Goal: Transaction & Acquisition: Obtain resource

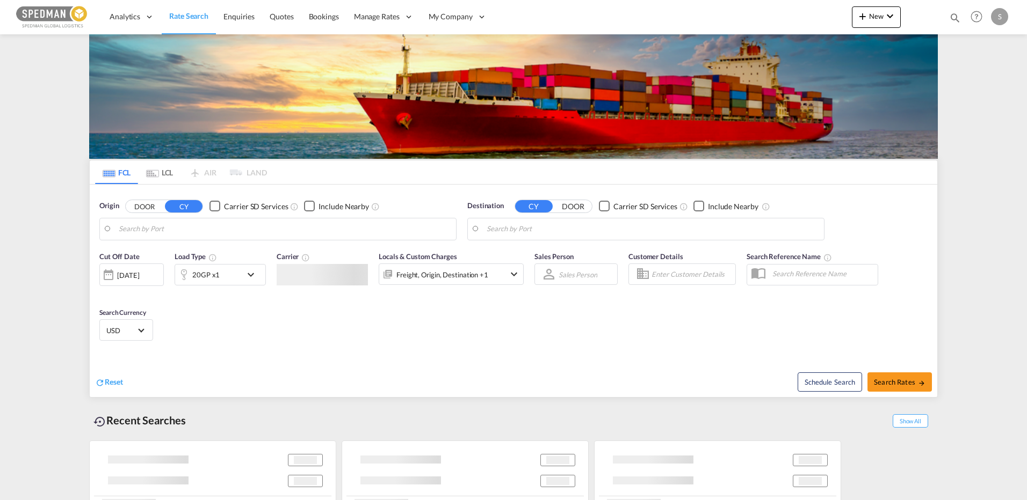
type input "[GEOGRAPHIC_DATA] ([GEOGRAPHIC_DATA]), [GEOGRAPHIC_DATA]"
type input "Ningbo, CNNGB"
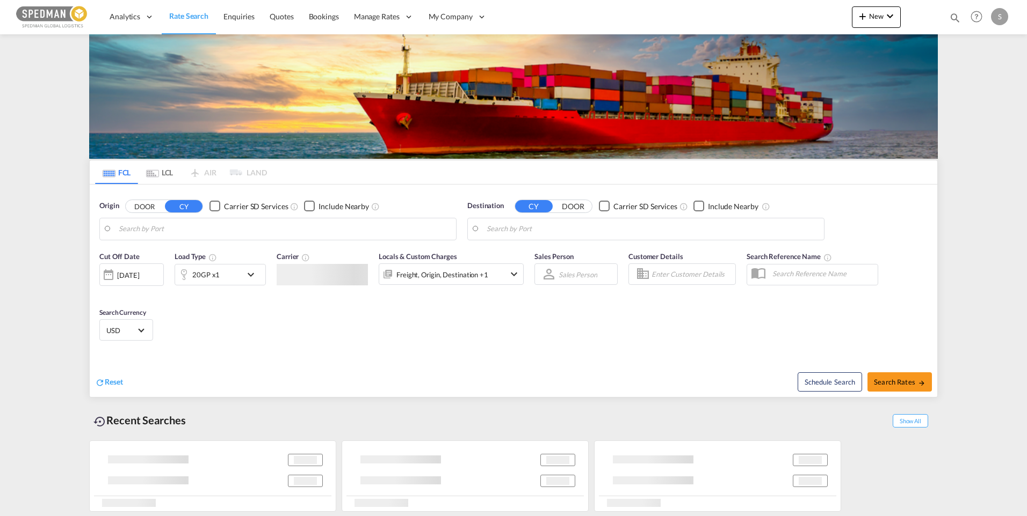
type input "[GEOGRAPHIC_DATA] ([GEOGRAPHIC_DATA]), [GEOGRAPHIC_DATA]"
type input "Ningbo, CNNGB"
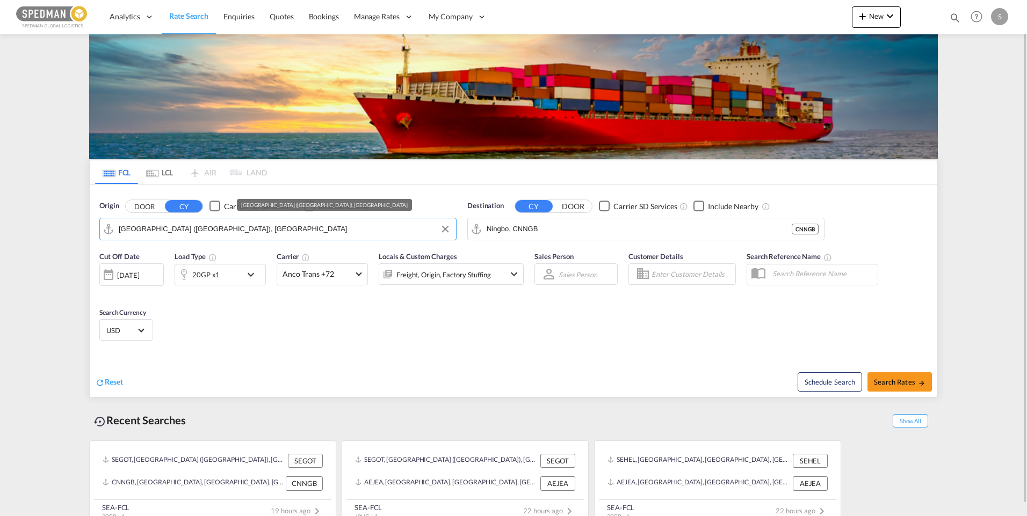
drag, startPoint x: 232, startPoint y: 229, endPoint x: 265, endPoint y: 237, distance: 34.2
click at [265, 237] on md-autocomplete-wrap "[GEOGRAPHIC_DATA] ([GEOGRAPHIC_DATA]), [GEOGRAPHIC_DATA]" at bounding box center [285, 231] width 332 height 21
drag, startPoint x: 243, startPoint y: 230, endPoint x: 58, endPoint y: 230, distance: 185.2
click at [58, 230] on md-content "Analytics Dashboard Rate Search Enquiries Quotes Bookings" at bounding box center [513, 258] width 1027 height 516
drag, startPoint x: 562, startPoint y: 233, endPoint x: 441, endPoint y: 231, distance: 120.3
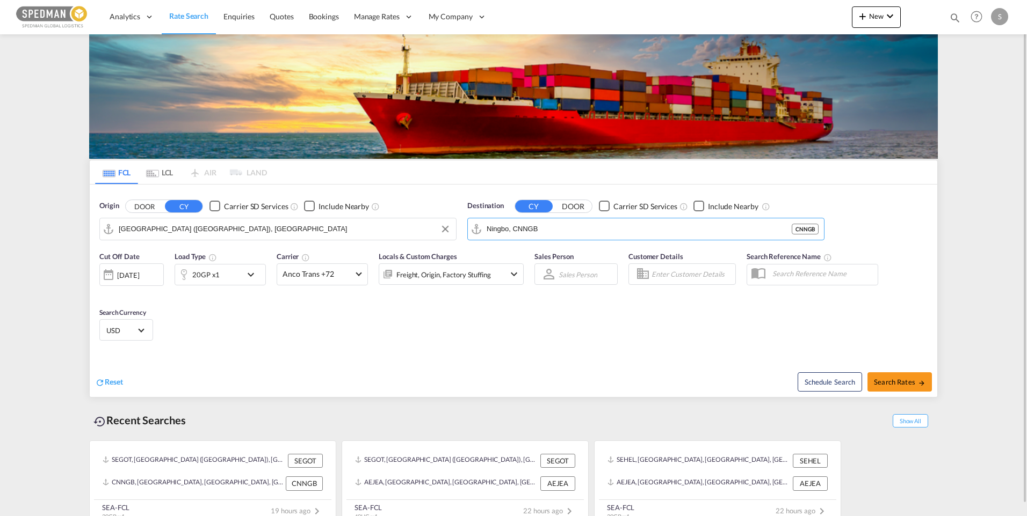
click at [441, 231] on div "Origin DOOR CY Carrier SD Services Include Nearby Gothenburg (Goteborg), SEGOT …" at bounding box center [513, 215] width 847 height 61
drag, startPoint x: 557, startPoint y: 232, endPoint x: 404, endPoint y: 232, distance: 153.0
click at [404, 232] on div "Origin DOOR CY Carrier SD Services Include Nearby Gothenburg (Goteborg), SEGOT …" at bounding box center [513, 215] width 847 height 61
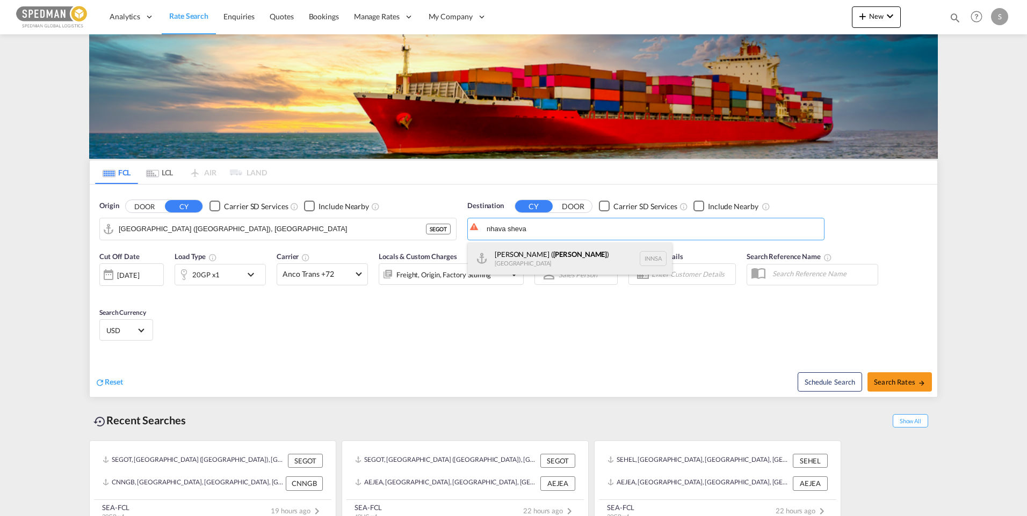
click at [514, 257] on div "Jawaharlal Nehru ( Nhava Sheva ) India INNSA" at bounding box center [570, 259] width 204 height 32
type input "Jawaharlal Nehru (Nhava Sheva), INNSA"
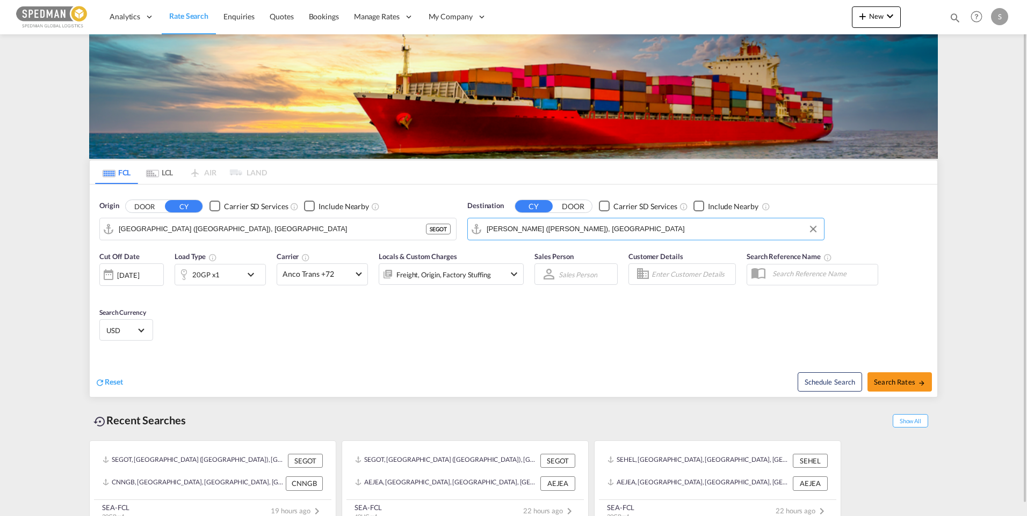
click at [245, 274] on md-icon "icon-chevron-down" at bounding box center [253, 274] width 18 height 13
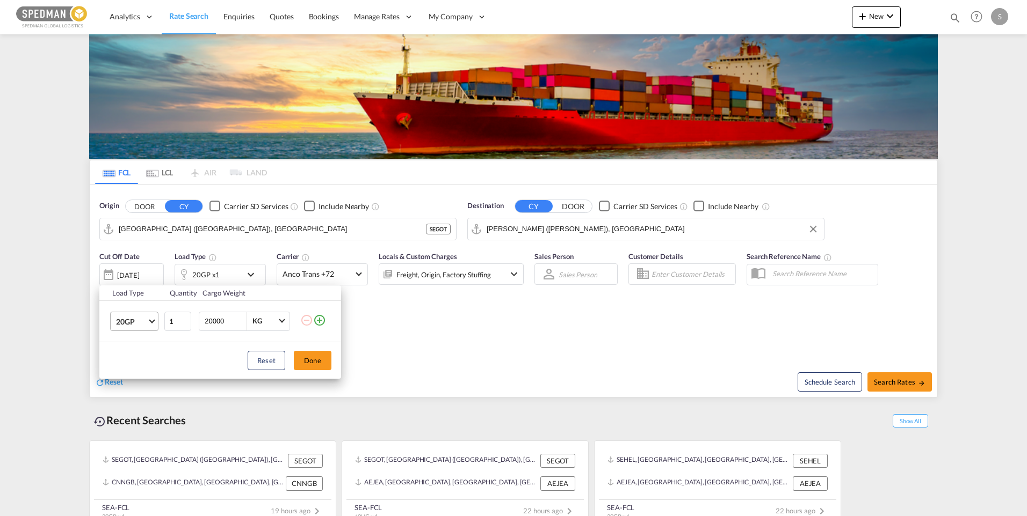
click at [153, 322] on span "Choose: \a20GP" at bounding box center [152, 320] width 6 height 6
click at [135, 365] on md-option "40HC" at bounding box center [143, 373] width 73 height 26
click at [306, 365] on button "Done" at bounding box center [313, 360] width 38 height 19
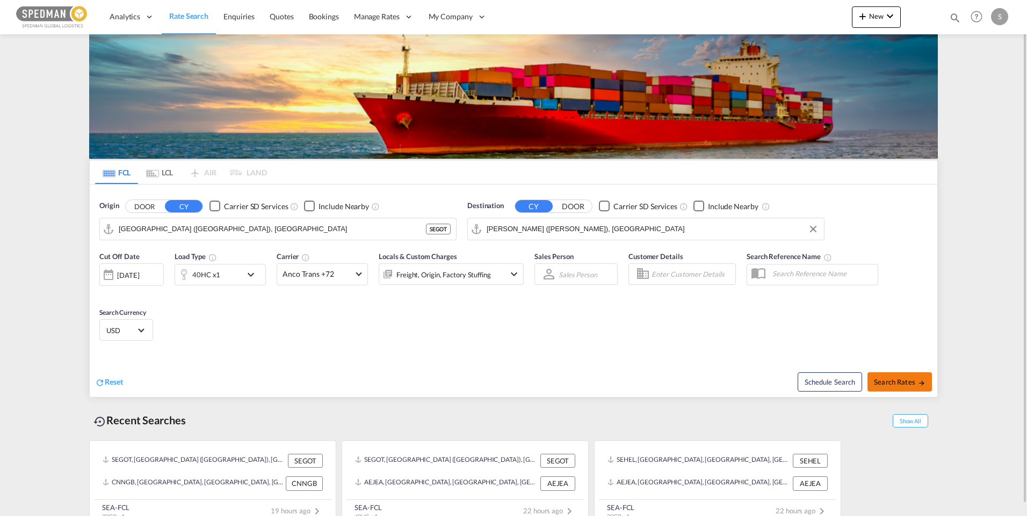
click at [910, 384] on span "Search Rates" at bounding box center [900, 382] width 52 height 9
type input "SEGOT to INNSA / 19 Sep 2025"
